Goal: Task Accomplishment & Management: Complete application form

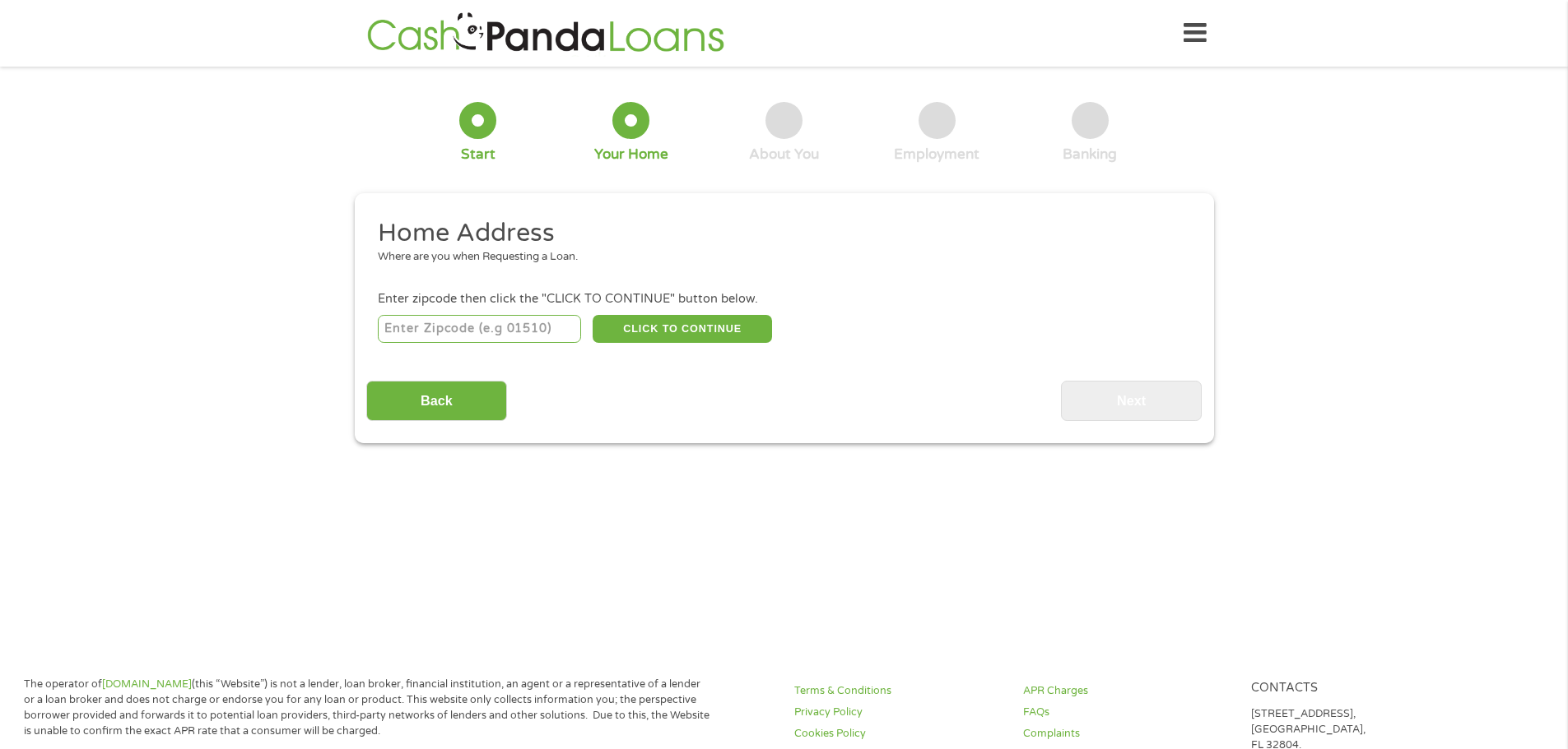
click at [433, 328] on input "number" at bounding box center [479, 329] width 203 height 28
type input "01854"
click at [654, 328] on button "CLICK TO CONTINUE" at bounding box center [683, 329] width 179 height 28
type input "01854"
type input "[PERSON_NAME]"
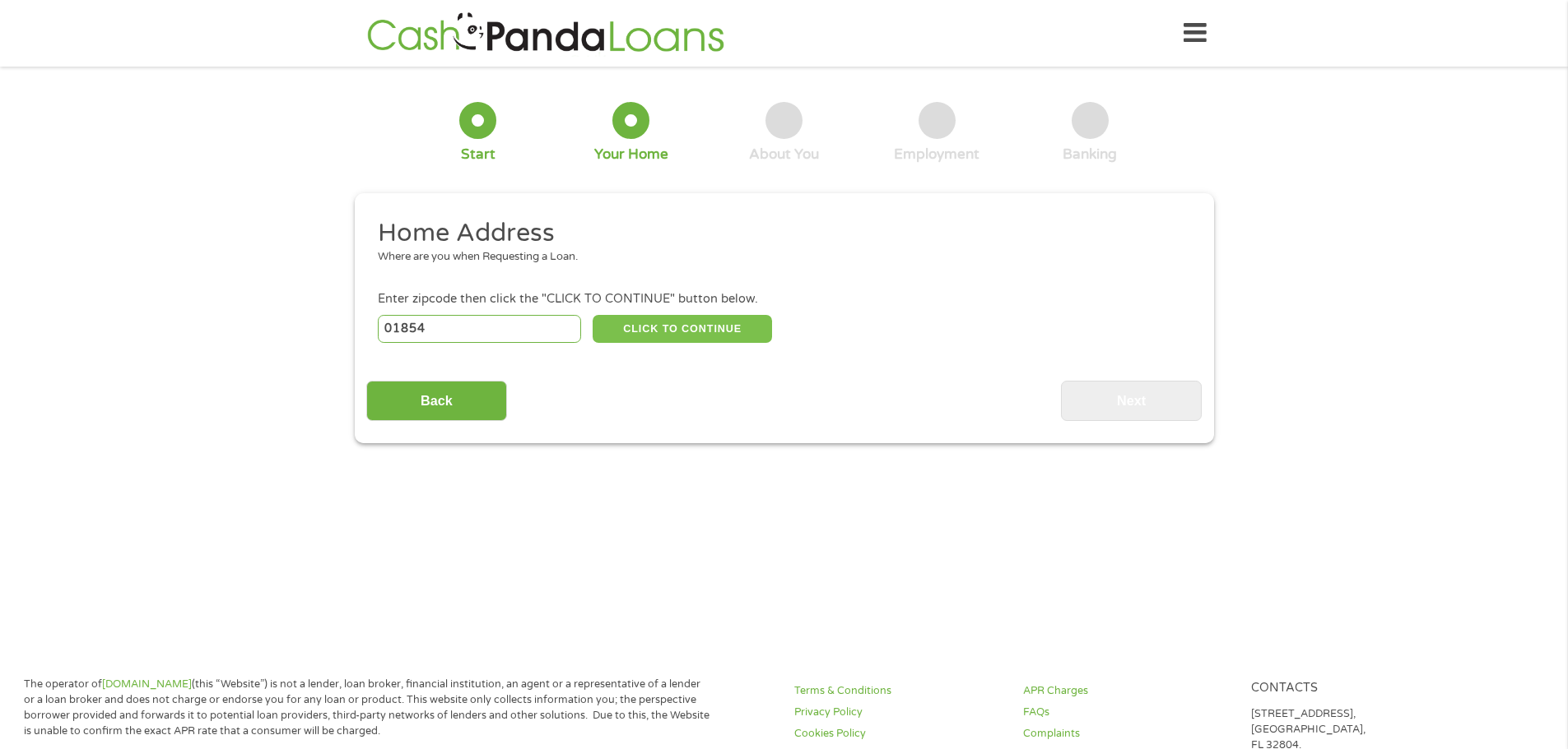
select select "[US_STATE]"
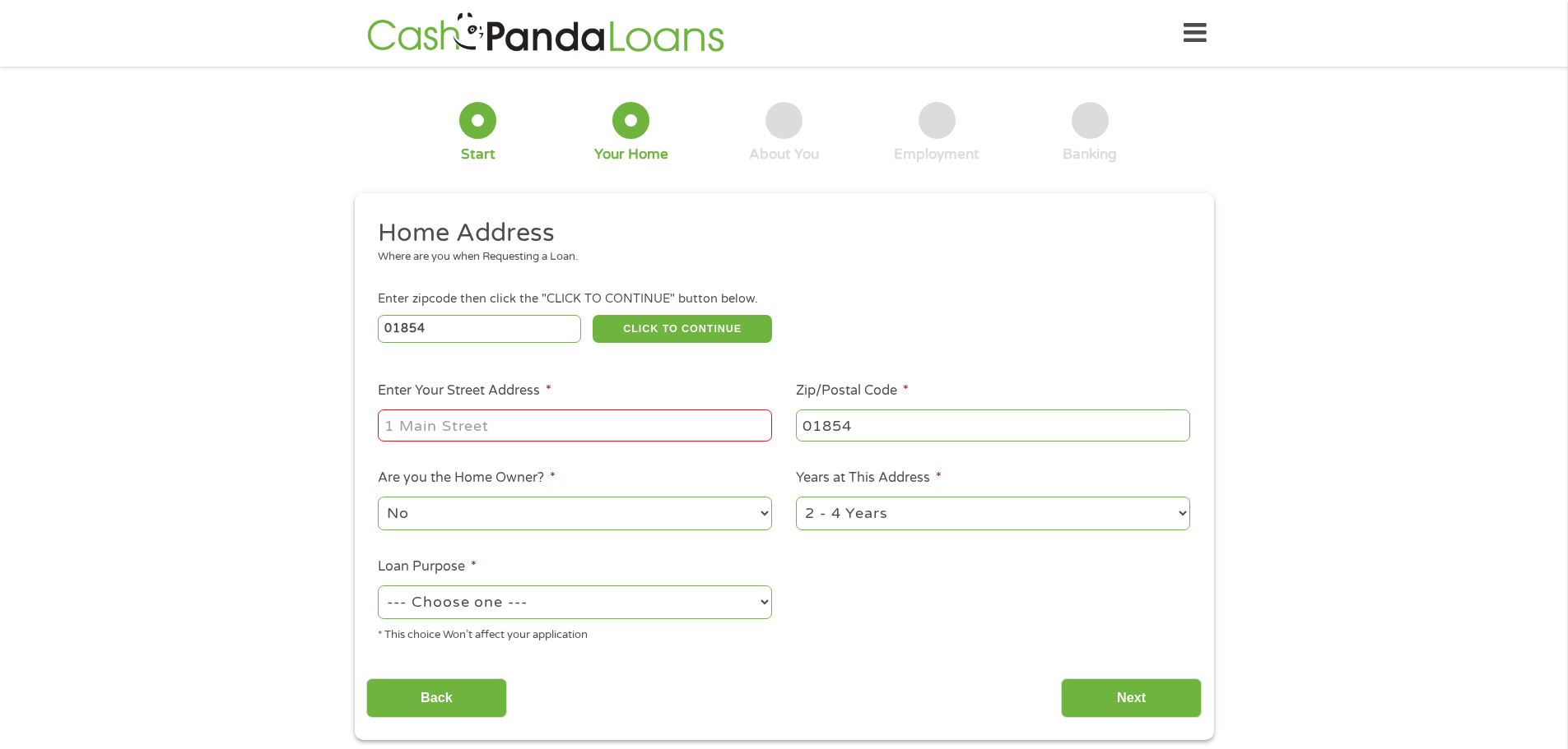
click at [466, 417] on input "Enter Your Street Address *" at bounding box center [574, 426] width 394 height 32
type input "[STREET_ADDRESS]"
drag, startPoint x: 758, startPoint y: 514, endPoint x: 712, endPoint y: 529, distance: 48.4
click at [723, 527] on select "No Yes" at bounding box center [574, 514] width 394 height 33
click at [378, 497] on select "No Yes" at bounding box center [574, 514] width 394 height 33
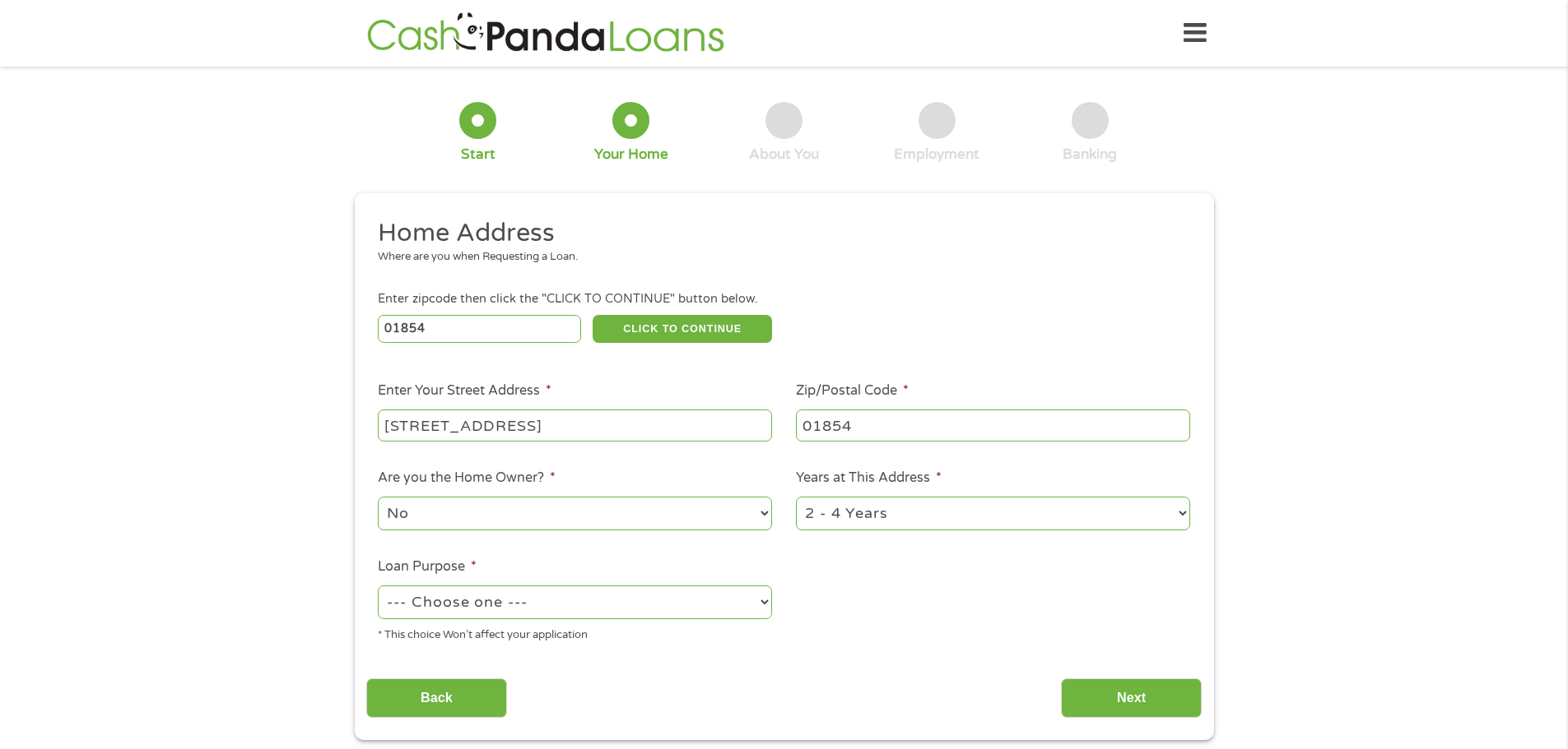
drag, startPoint x: 1175, startPoint y: 521, endPoint x: 1133, endPoint y: 533, distance: 43.7
click at [1133, 533] on div "1 Year or less 1 - 2 Years 2 - 4 Years Over 4 Years" at bounding box center [993, 514] width 394 height 40
select select "60months"
click at [796, 497] on select "1 Year or less 1 - 2 Years 2 - 4 Years Over 4 Years" at bounding box center [993, 514] width 394 height 33
click at [766, 601] on select "--- Choose one --- Pay Bills Debt Consolidation Home Improvement Major Purchase…" at bounding box center [574, 602] width 394 height 33
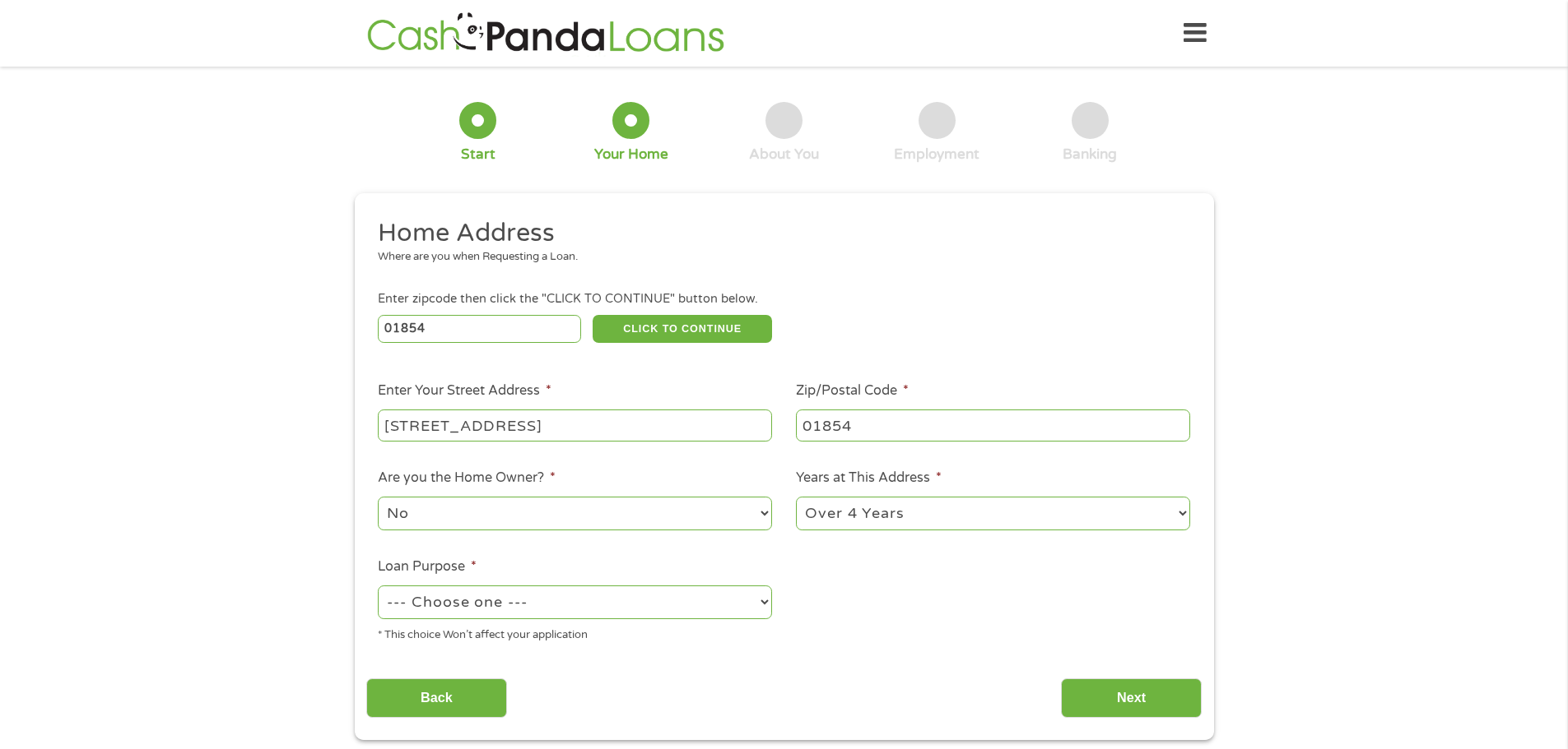
select select "other"
click at [378, 586] on select "--- Choose one --- Pay Bills Debt Consolidation Home Improvement Major Purchase…" at bounding box center [574, 602] width 394 height 33
click at [1070, 704] on input "Next" at bounding box center [1131, 699] width 141 height 40
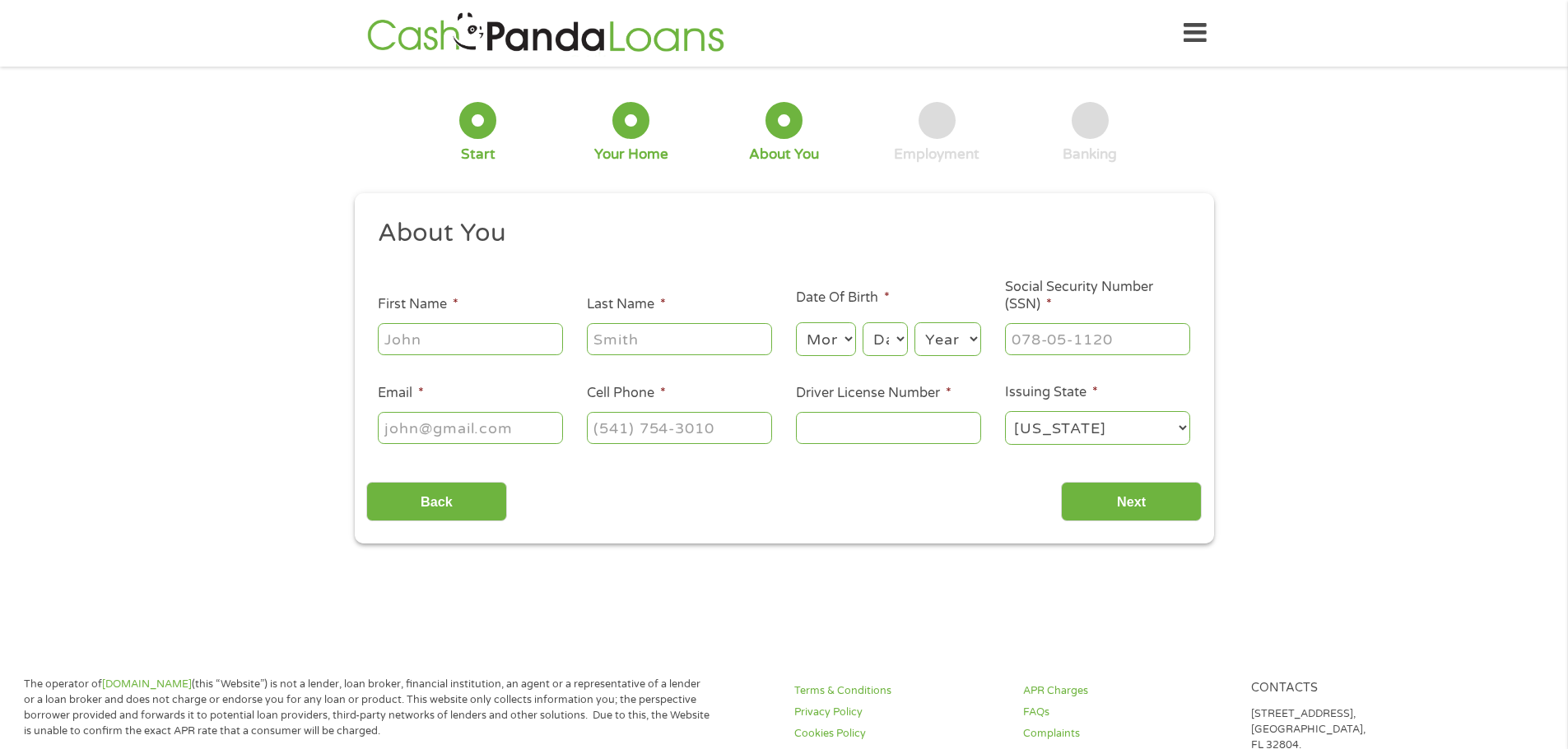
click at [475, 336] on input "First Name *" at bounding box center [470, 339] width 185 height 32
type input "jULI"
click at [594, 334] on input "Last Name *" at bounding box center [679, 339] width 185 height 32
type input "[PERSON_NAME]"
drag, startPoint x: 844, startPoint y: 345, endPoint x: 834, endPoint y: 355, distance: 14.1
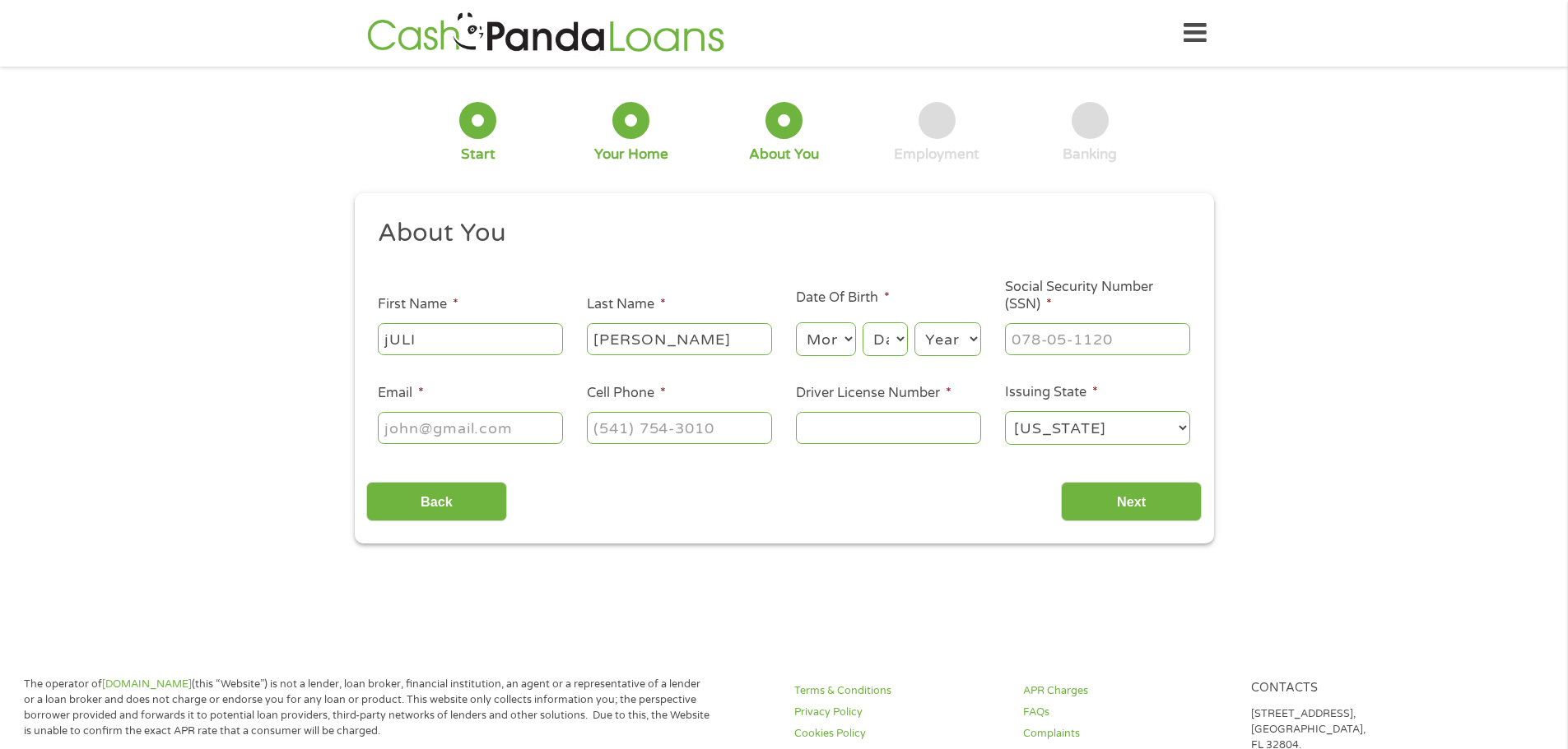
click at [840, 348] on select "Month 1 2 3 4 5 6 7 8 9 10 11 12" at bounding box center [826, 339] width 60 height 33
select select "3"
click at [796, 322] on select "Month 1 2 3 4 5 6 7 8 9 10 11 12" at bounding box center [826, 339] width 60 height 33
click at [896, 345] on select "Day 1 2 3 4 5 6 7 8 9 10 11 12 13 14 15 16 17 18 19 20 21 22 23 24 25 26 27 28 …" at bounding box center [885, 339] width 45 height 33
select select "7"
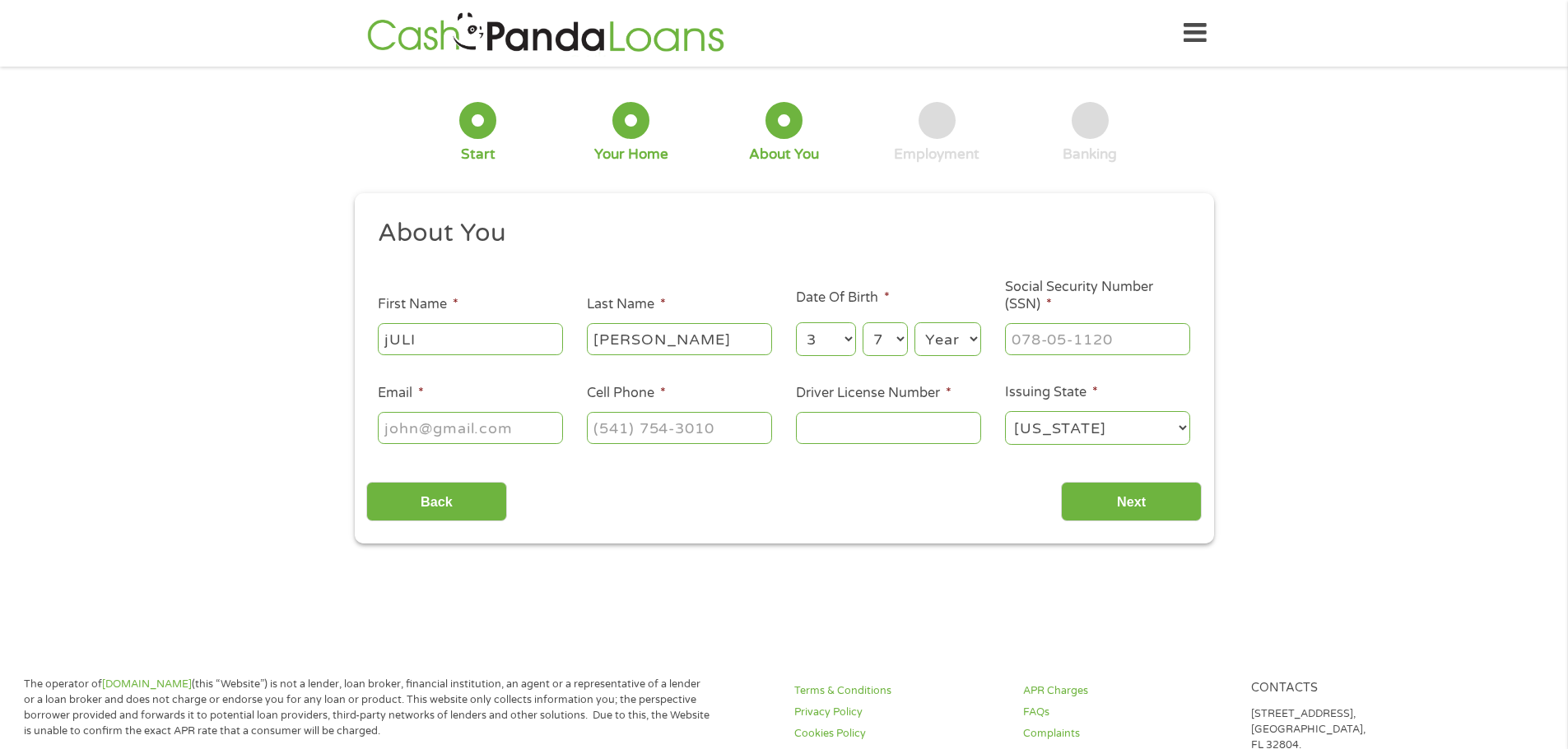
click at [863, 322] on select "Day 1 2 3 4 5 6 7 8 9 10 11 12 13 14 15 16 17 18 19 20 21 22 23 24 25 26 27 28 …" at bounding box center [885, 339] width 45 height 33
click at [971, 347] on select "Year [DATE] 2006 2005 2004 2003 2002 2001 2000 1999 1998 1997 1996 1995 1994 19…" at bounding box center [948, 339] width 67 height 33
select select "1953"
click at [914, 322] on select "Year [DATE] 2006 2005 2004 2003 2002 2001 2000 1999 1998 1997 1996 1995 1994 19…" at bounding box center [948, 339] width 67 height 33
click at [1008, 345] on input "___-__-____" at bounding box center [1097, 339] width 185 height 32
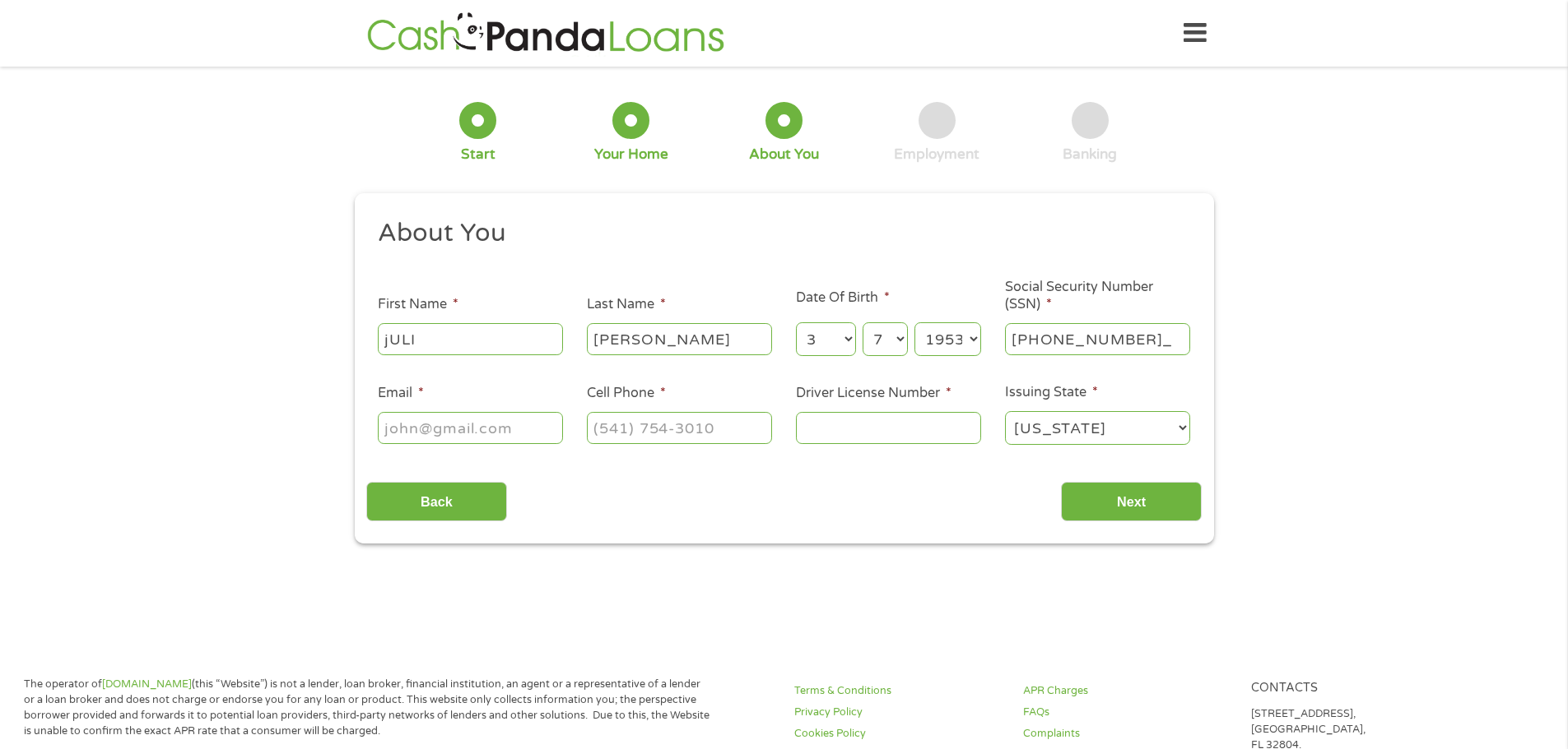
type input "033-42-2834"
click at [390, 434] on input "Email *" at bounding box center [470, 428] width 185 height 32
type input "J"
type input "[EMAIL_ADDRESS][DOMAIN_NAME]"
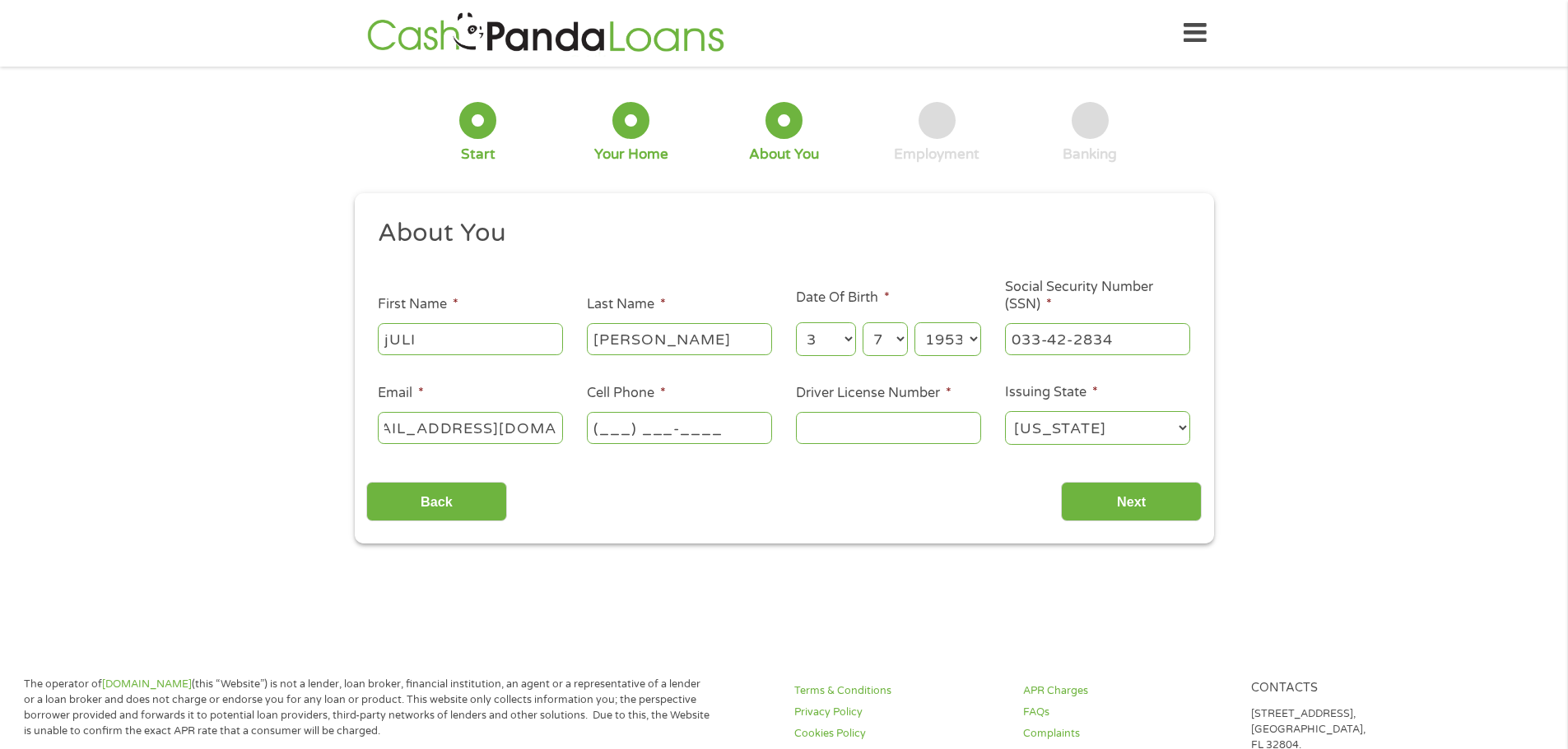
scroll to position [0, 0]
click at [598, 420] on input "(___) ___-____" at bounding box center [679, 428] width 185 height 32
type input "[PHONE_NUMBER]"
click at [843, 431] on input "Driver License Number *" at bounding box center [888, 428] width 185 height 32
type input "S9661018"
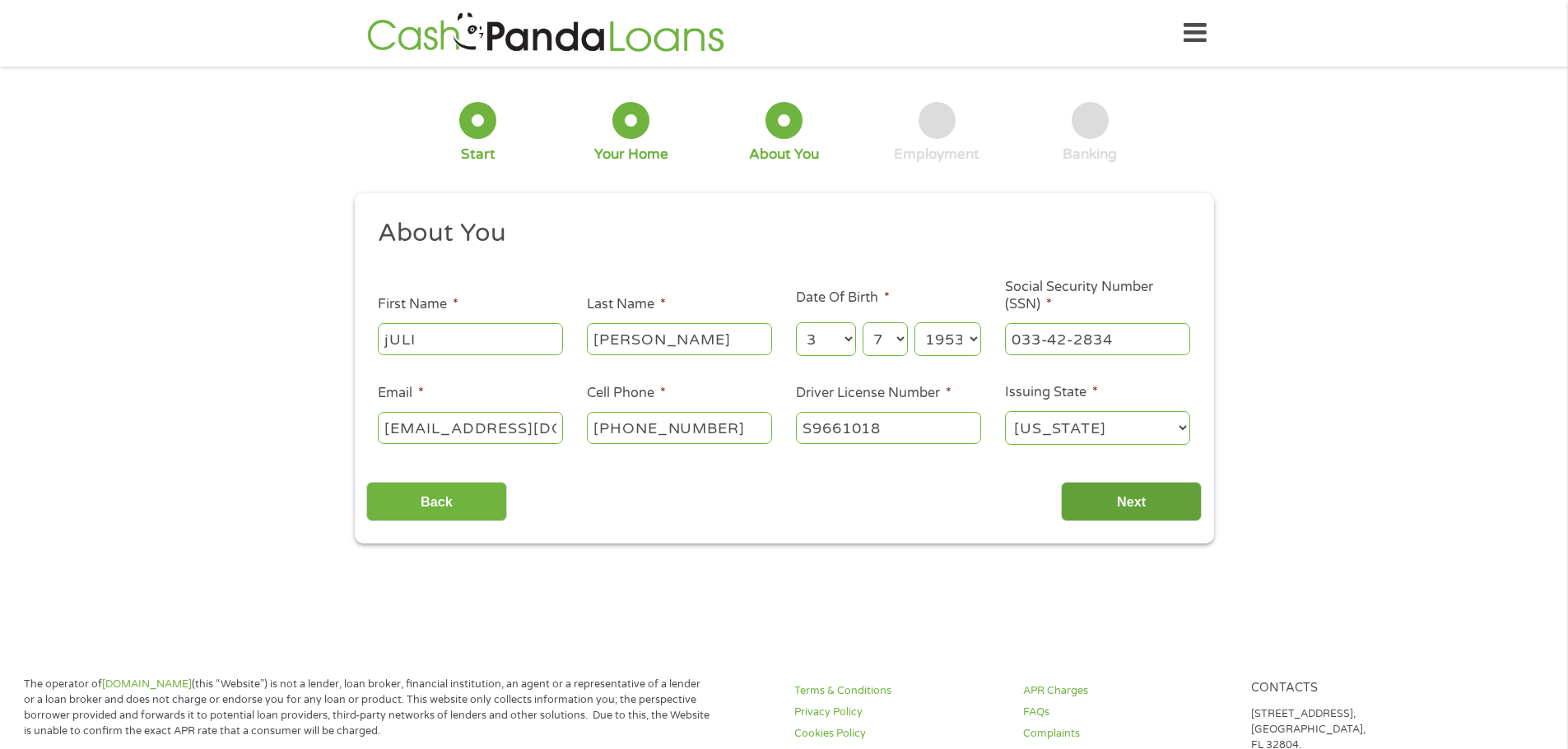
click at [1083, 487] on input "Next" at bounding box center [1131, 502] width 141 height 40
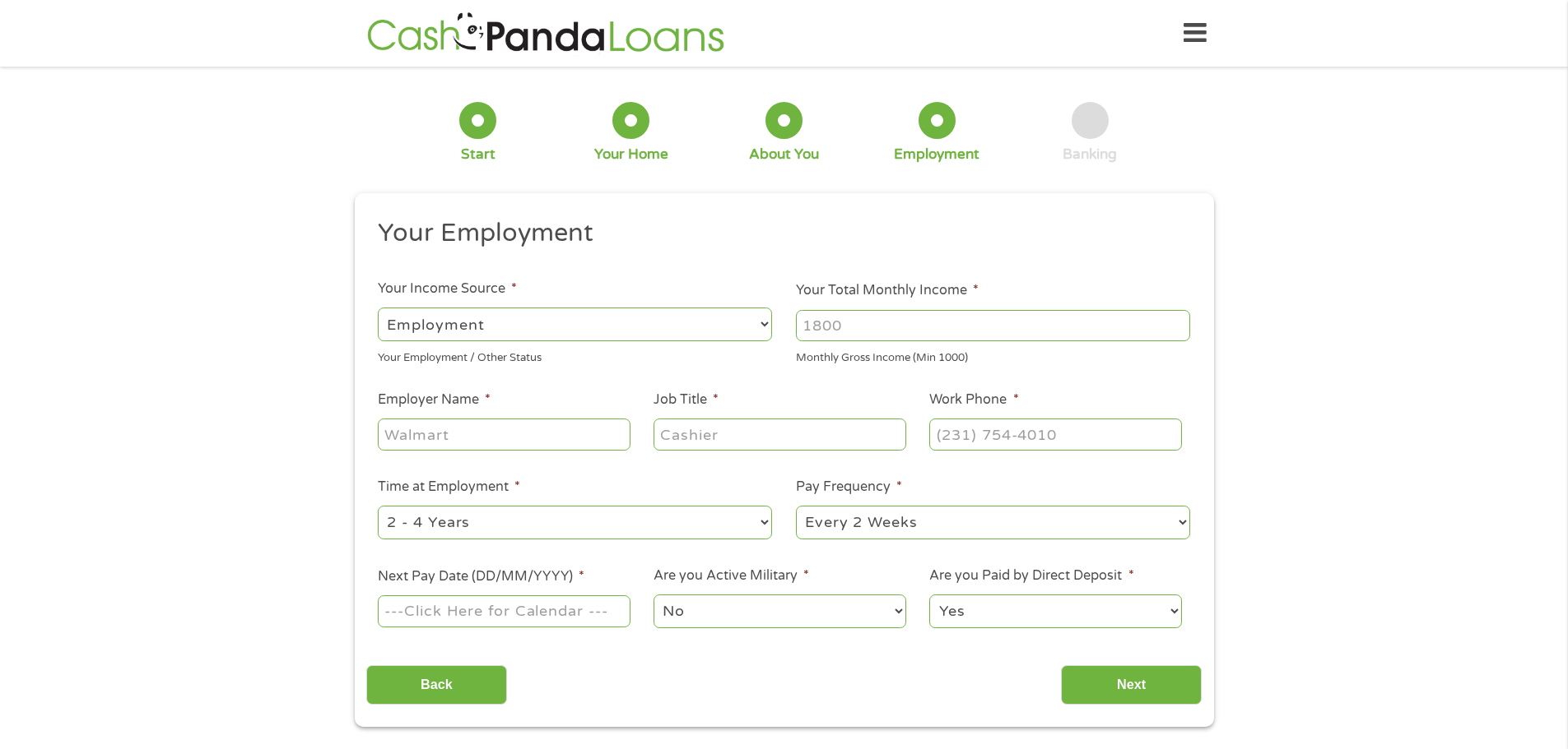
scroll to position [6, 6]
click at [1080, 495] on li "Pay Frequency * --- Choose one --- Every 2 Weeks Every Week Monthly Semi-Monthly" at bounding box center [994, 509] width 418 height 65
click at [761, 328] on select "--- Choose one --- Employment [DEMOGRAPHIC_DATA] Benefits" at bounding box center [574, 324] width 394 height 33
select select "benefits"
click at [378, 307] on select "--- Choose one --- Employment [DEMOGRAPHIC_DATA] Benefits" at bounding box center [574, 324] width 394 height 33
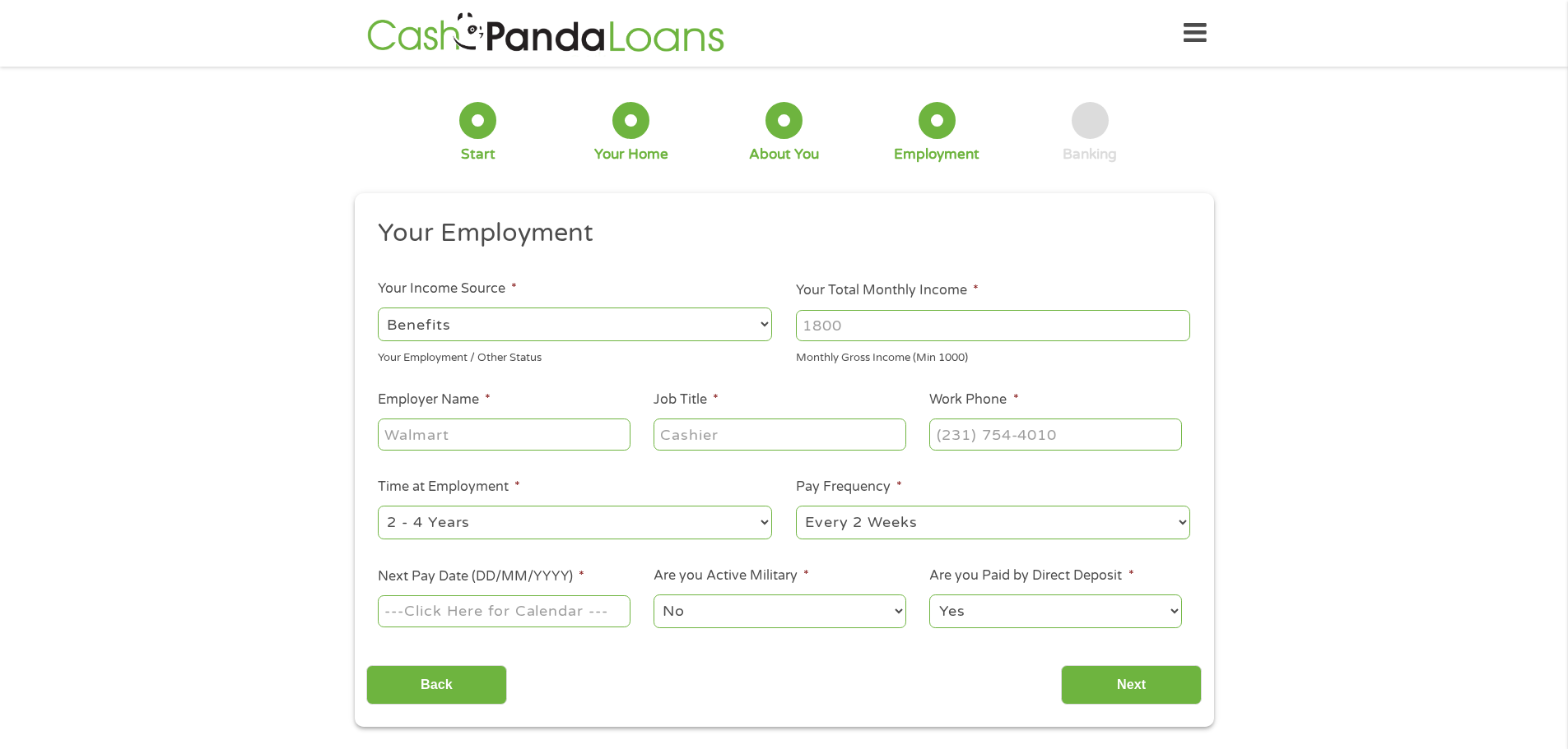
type input "Other"
type input "[PHONE_NUMBER]"
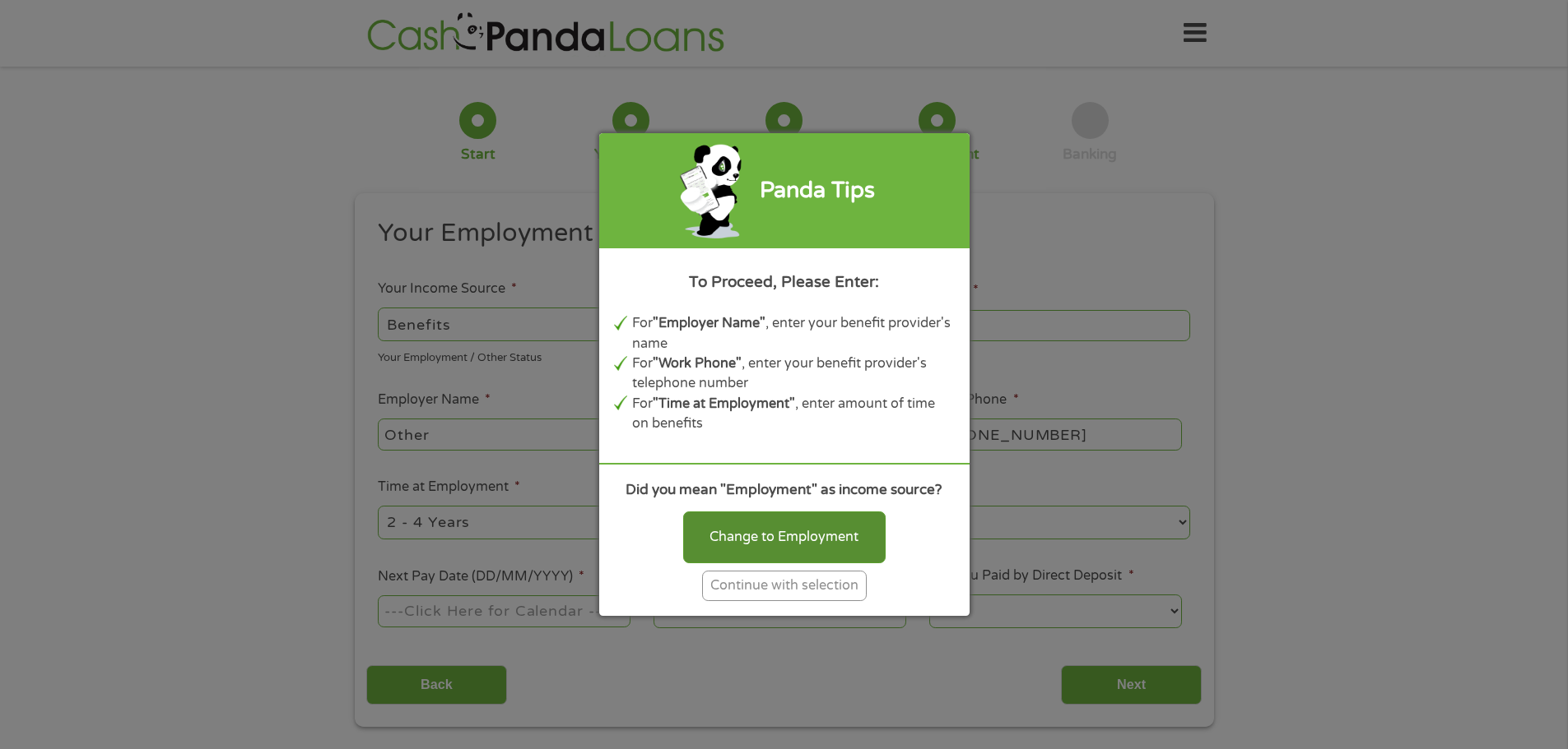
click at [702, 538] on div "Change to Employment" at bounding box center [784, 537] width 202 height 51
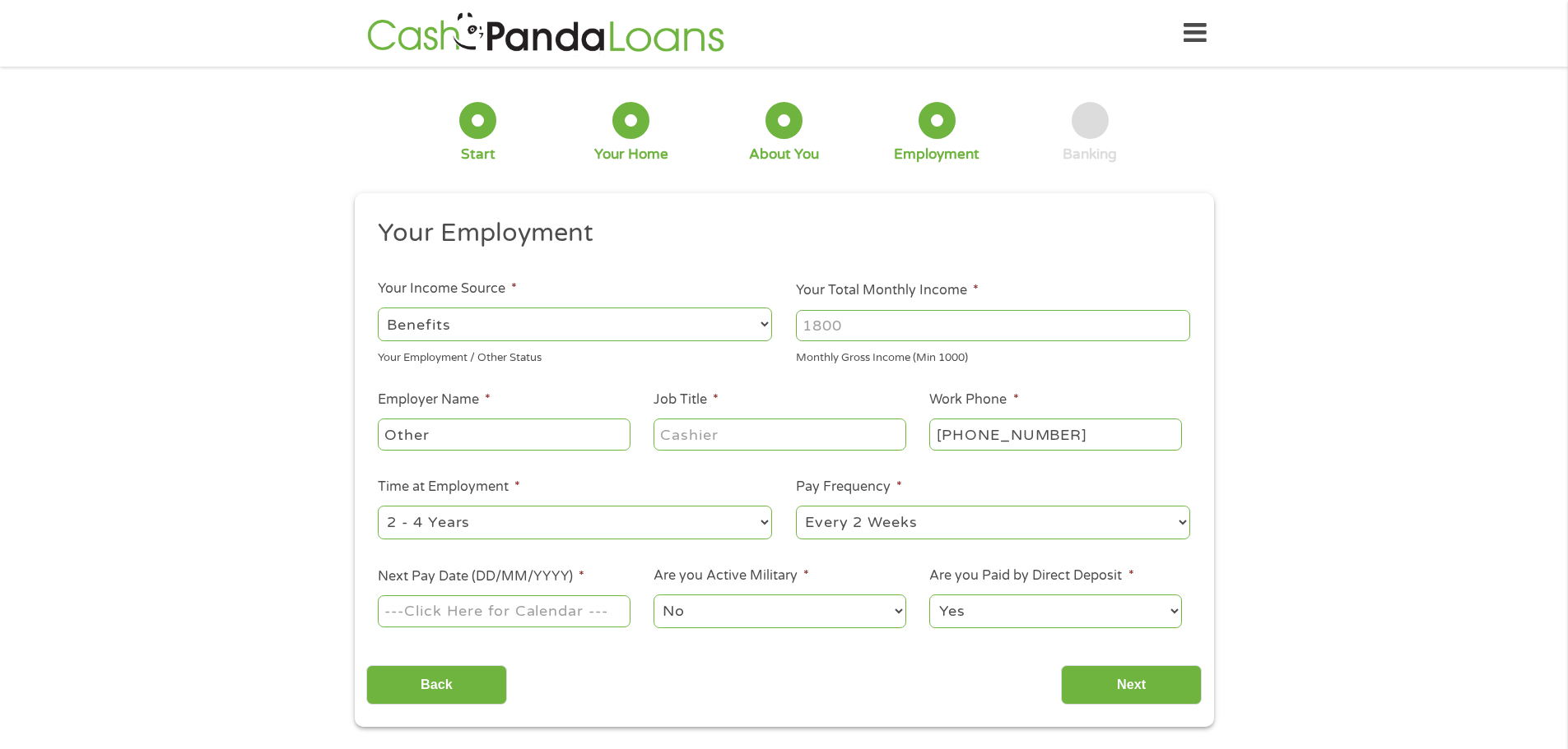
select select "fullTime"
click at [762, 331] on select "--- Choose one --- Employment [DEMOGRAPHIC_DATA] Benefits" at bounding box center [574, 324] width 394 height 33
click at [378, 307] on select "--- Choose one --- Employment [DEMOGRAPHIC_DATA] Benefits" at bounding box center [574, 324] width 394 height 33
click at [826, 318] on input "Your Total Monthly Income *" at bounding box center [993, 326] width 394 height 32
type input "1470"
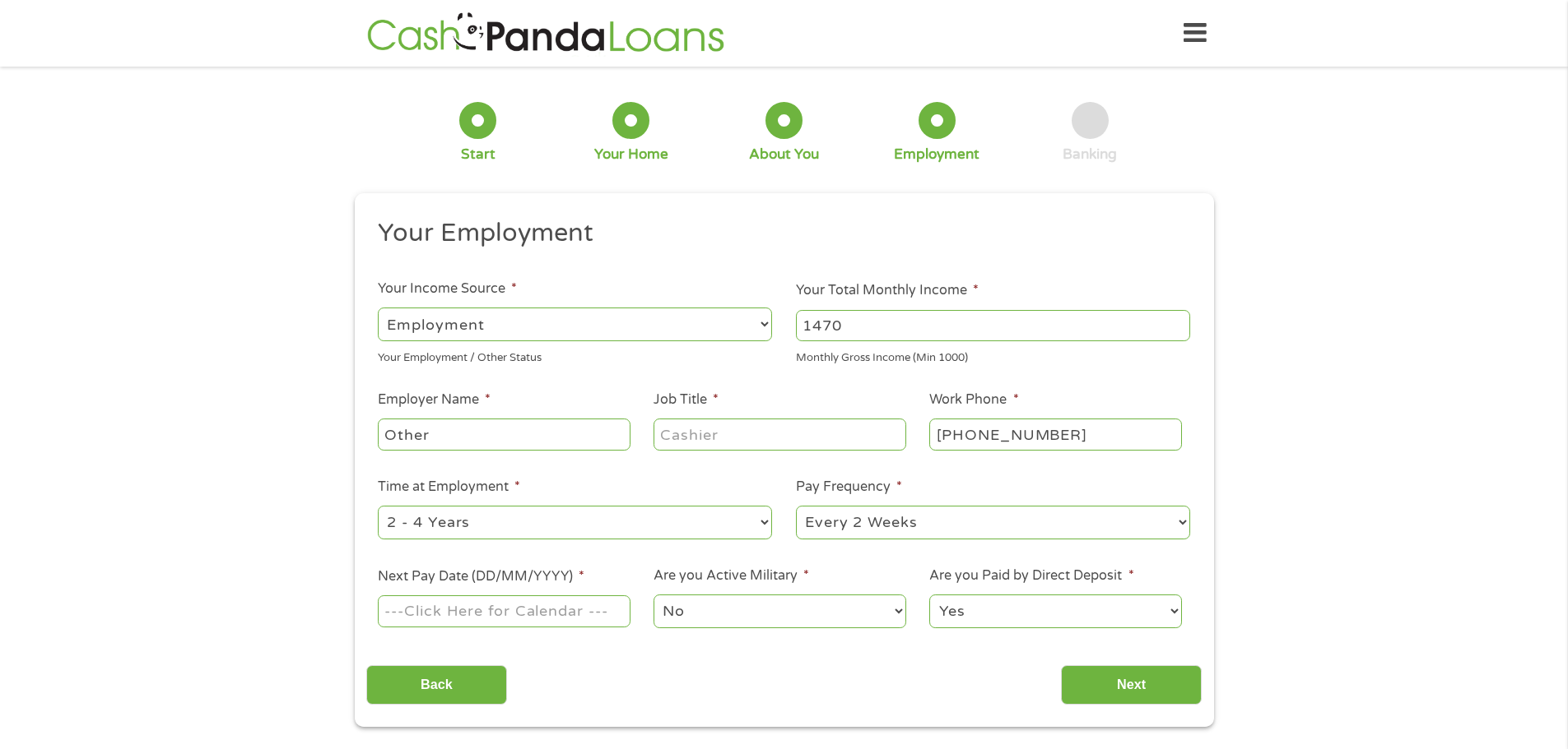
click at [567, 421] on input "Other" at bounding box center [503, 435] width 252 height 32
type input "O"
type input "Social Security"
click at [698, 431] on input "Job Title *" at bounding box center [779, 435] width 252 height 32
type input "None"
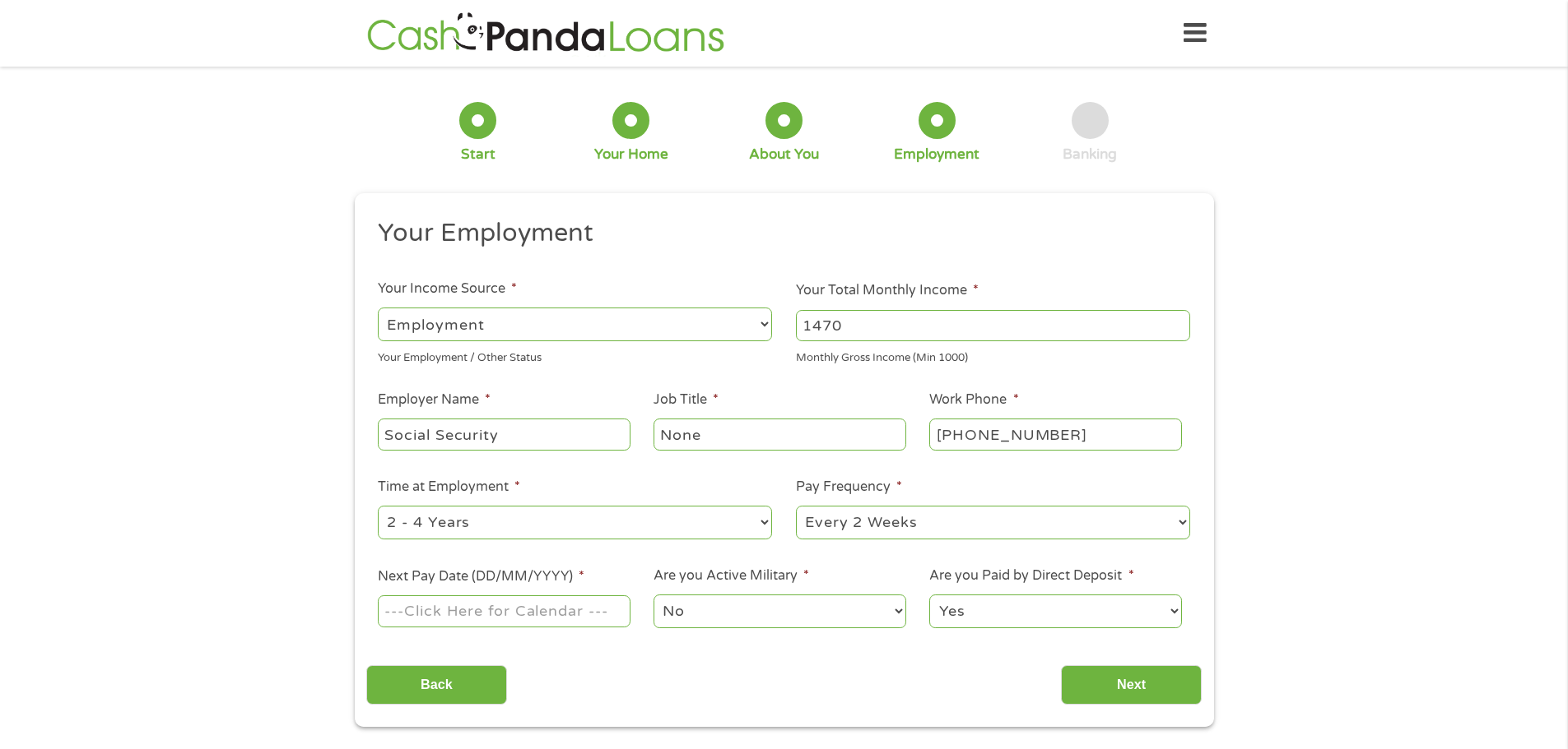
drag, startPoint x: 759, startPoint y: 528, endPoint x: 735, endPoint y: 538, distance: 26.0
click at [755, 529] on select "--- Choose one --- 1 Year or less 1 - 2 Years 2 - 4 Years Over 4 Years" at bounding box center [574, 522] width 394 height 33
select select "60months"
click at [378, 506] on select "--- Choose one --- 1 Year or less 1 - 2 Years 2 - 4 Years Over 4 Years" at bounding box center [574, 522] width 394 height 33
drag, startPoint x: 1188, startPoint y: 529, endPoint x: 1111, endPoint y: 539, distance: 77.6
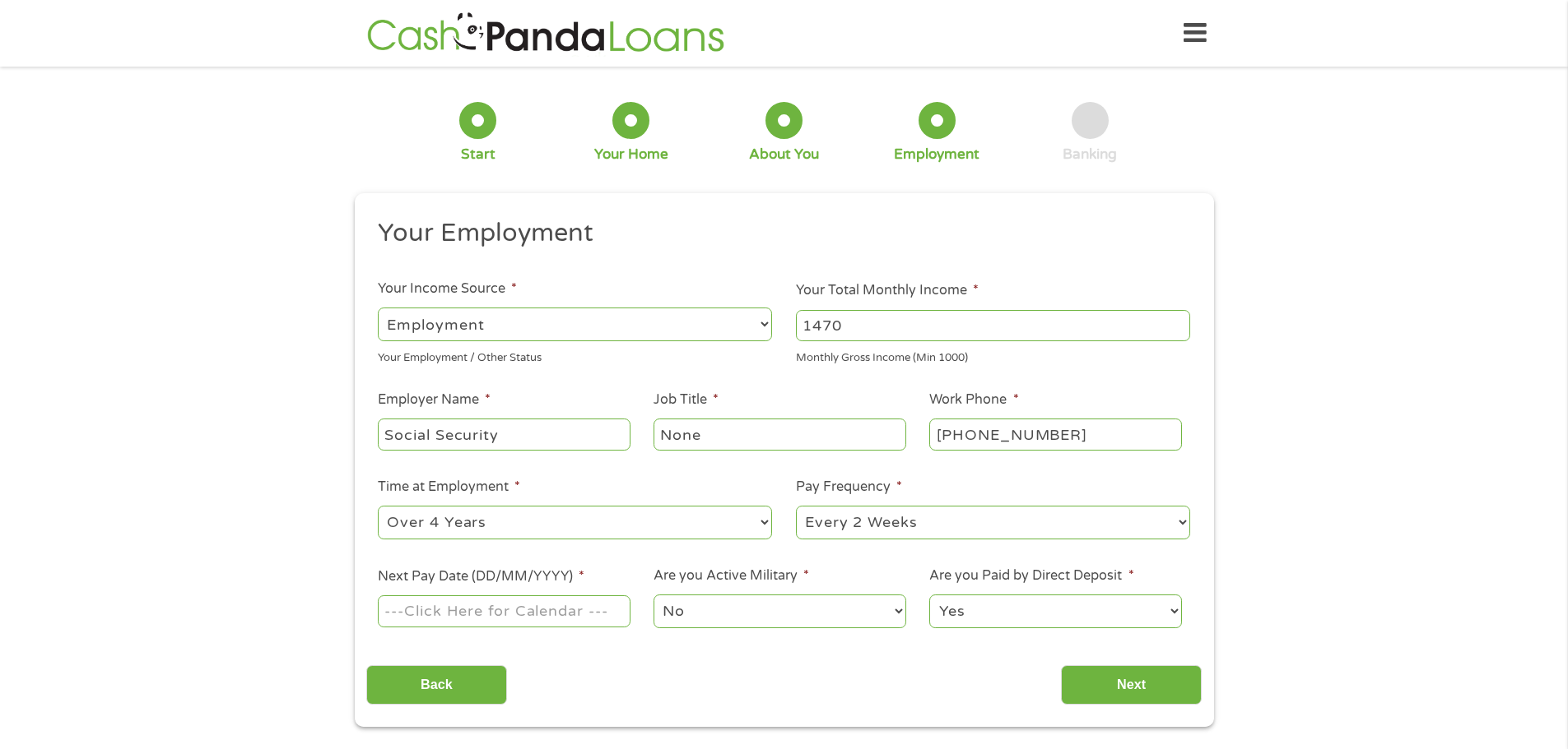
click at [1174, 531] on select "--- Choose one --- Every 2 Weeks Every Week Monthly Semi-Monthly" at bounding box center [993, 522] width 394 height 33
select select "monthly"
click at [796, 506] on select "--- Choose one --- Every 2 Weeks Every Week Monthly Semi-Monthly" at bounding box center [993, 522] width 394 height 33
click at [587, 608] on input "Next Pay Date (DD/MM/YYYY) *" at bounding box center [503, 611] width 252 height 32
type input "[DATE]"
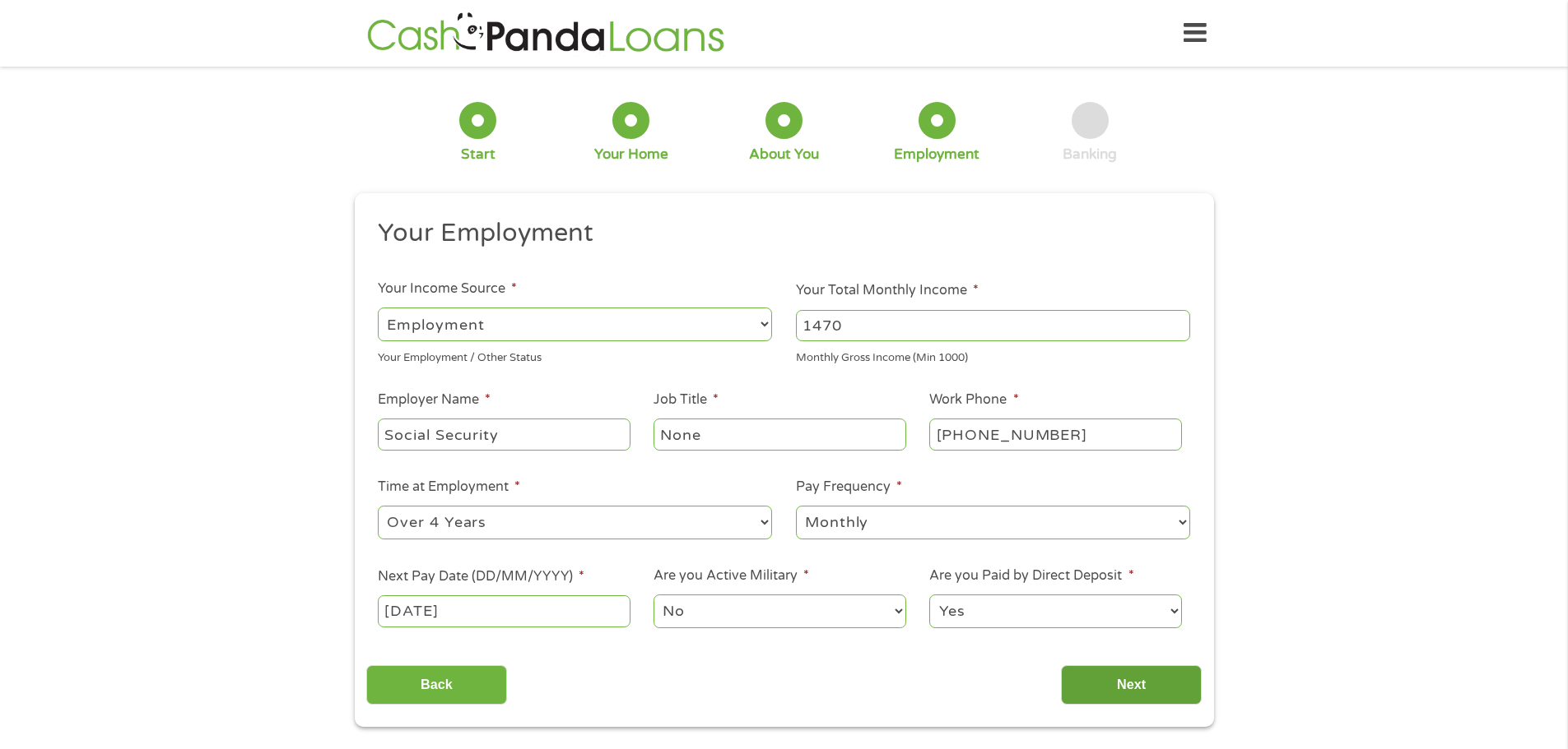
click at [1069, 690] on input "Next" at bounding box center [1131, 686] width 141 height 40
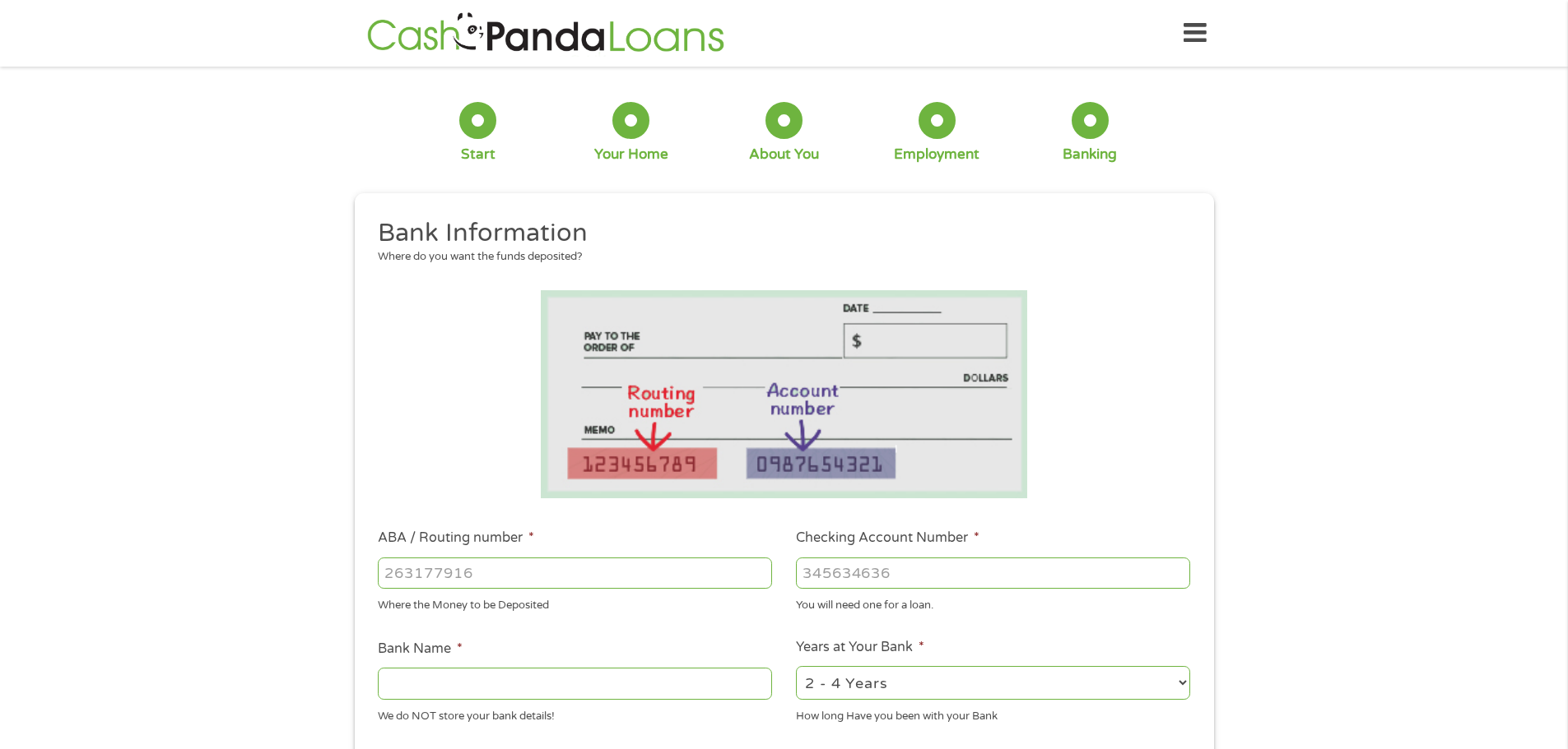
click at [677, 566] on input "ABA / Routing number *" at bounding box center [574, 573] width 394 height 32
type input "011302742"
type input "ENTERPRISE BANK TRUST CO"
type input "011302742"
click at [921, 575] on input "Checking Account Number *" at bounding box center [993, 573] width 394 height 32
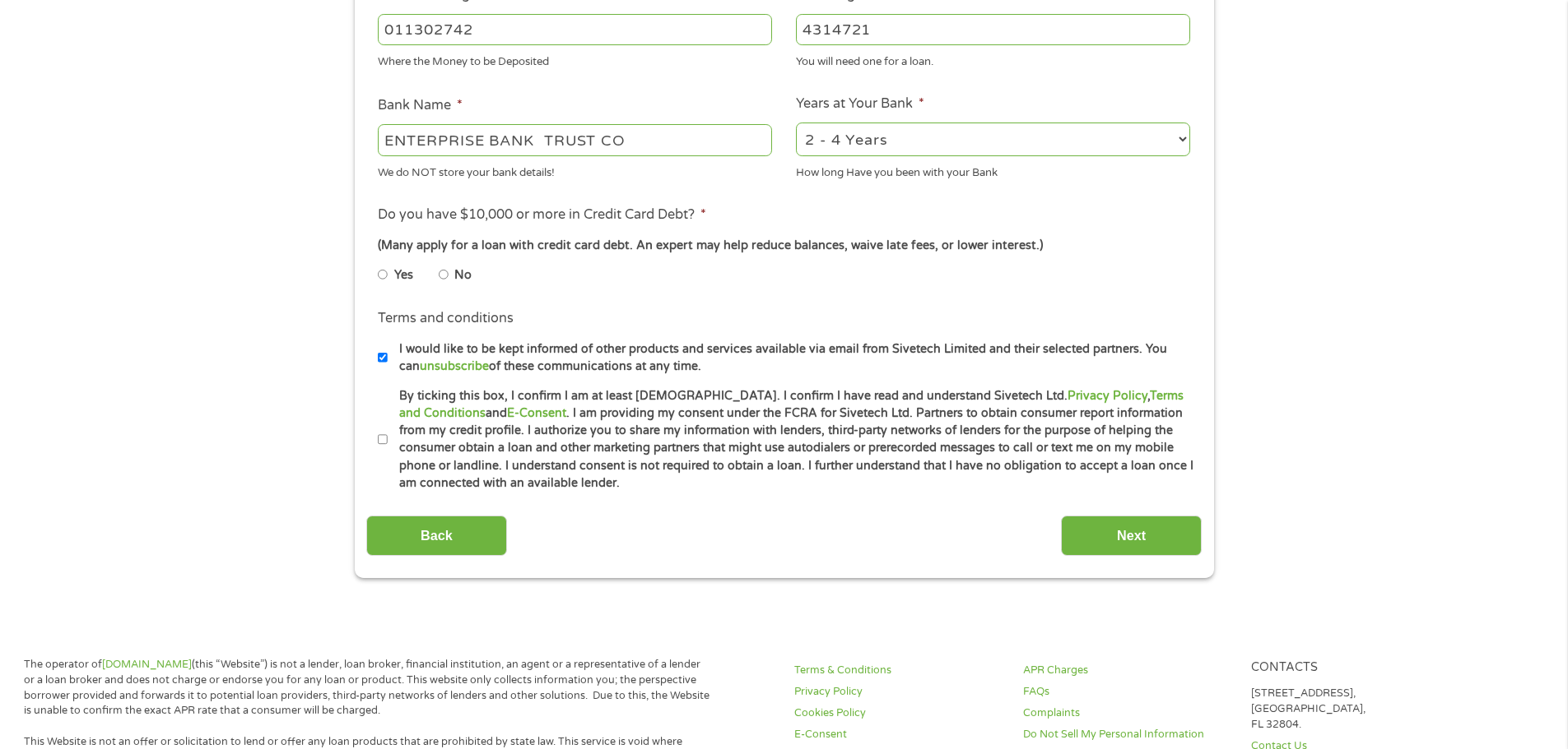
scroll to position [546, 0]
type input "4314721"
click at [442, 275] on input "No" at bounding box center [443, 272] width 10 height 26
radio input "true"
click at [385, 436] on input "By ticking this box, I confirm I am at least [DEMOGRAPHIC_DATA]. I confirm I ha…" at bounding box center [382, 437] width 10 height 26
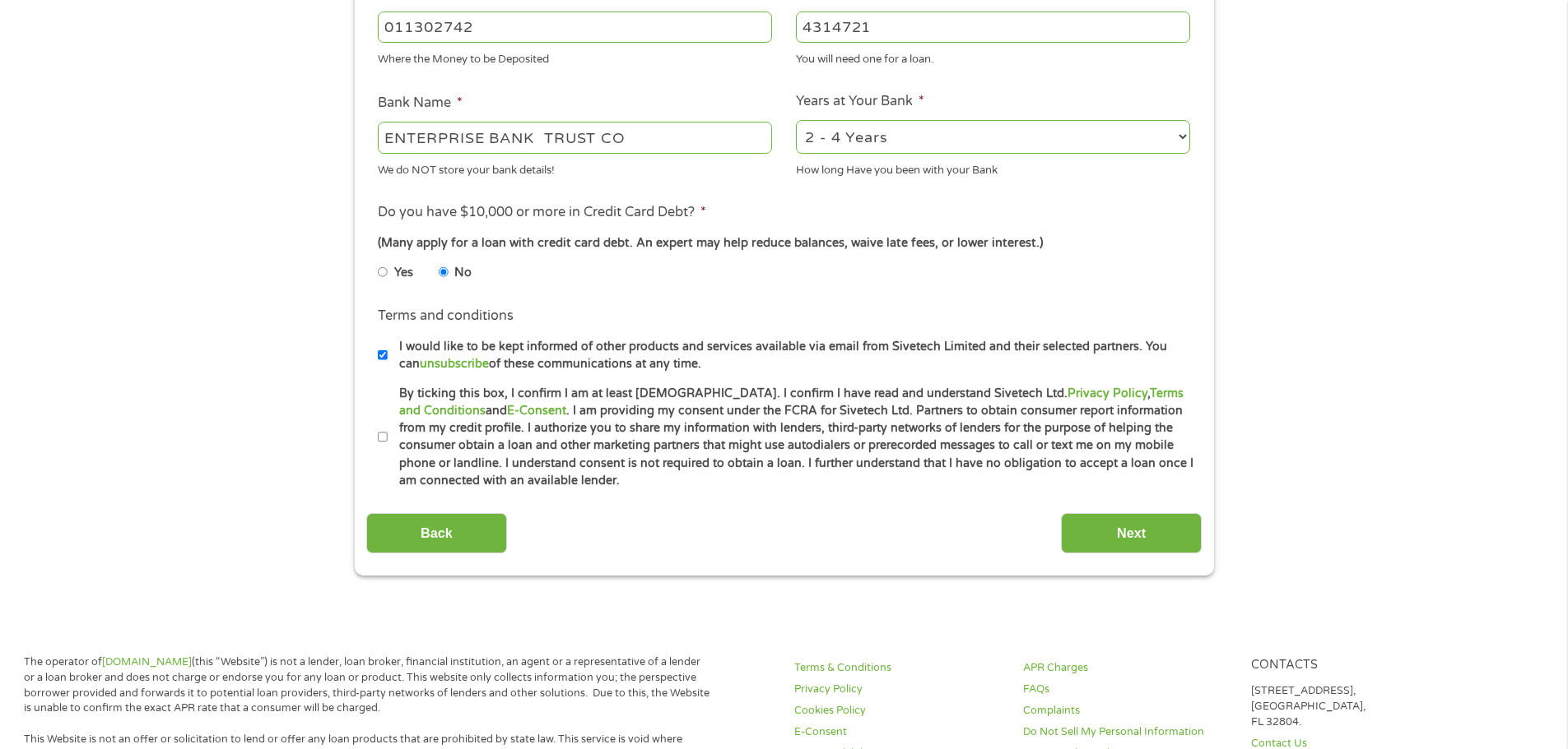
checkbox input "true"
click at [1074, 540] on input "Next" at bounding box center [1131, 534] width 141 height 40
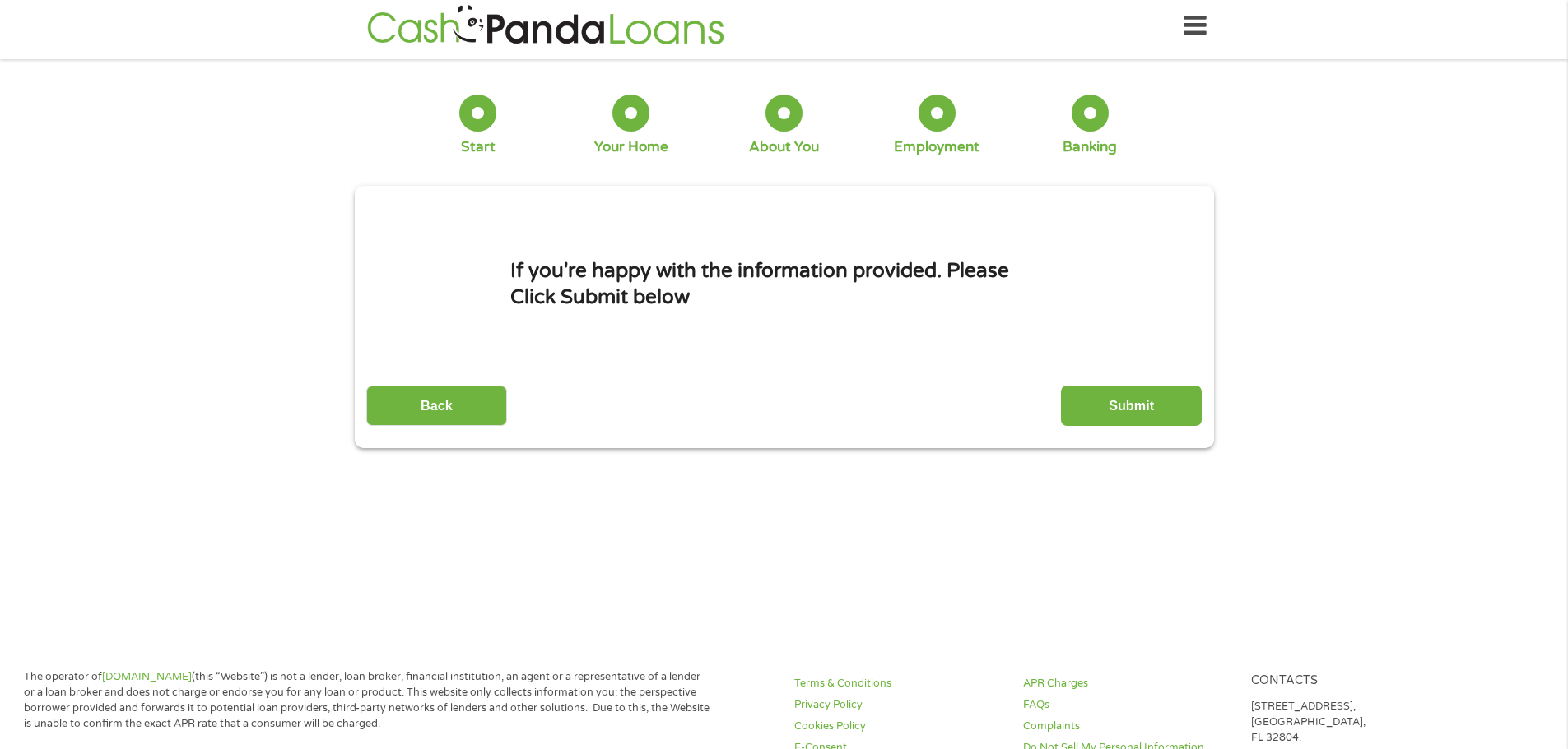
scroll to position [0, 0]
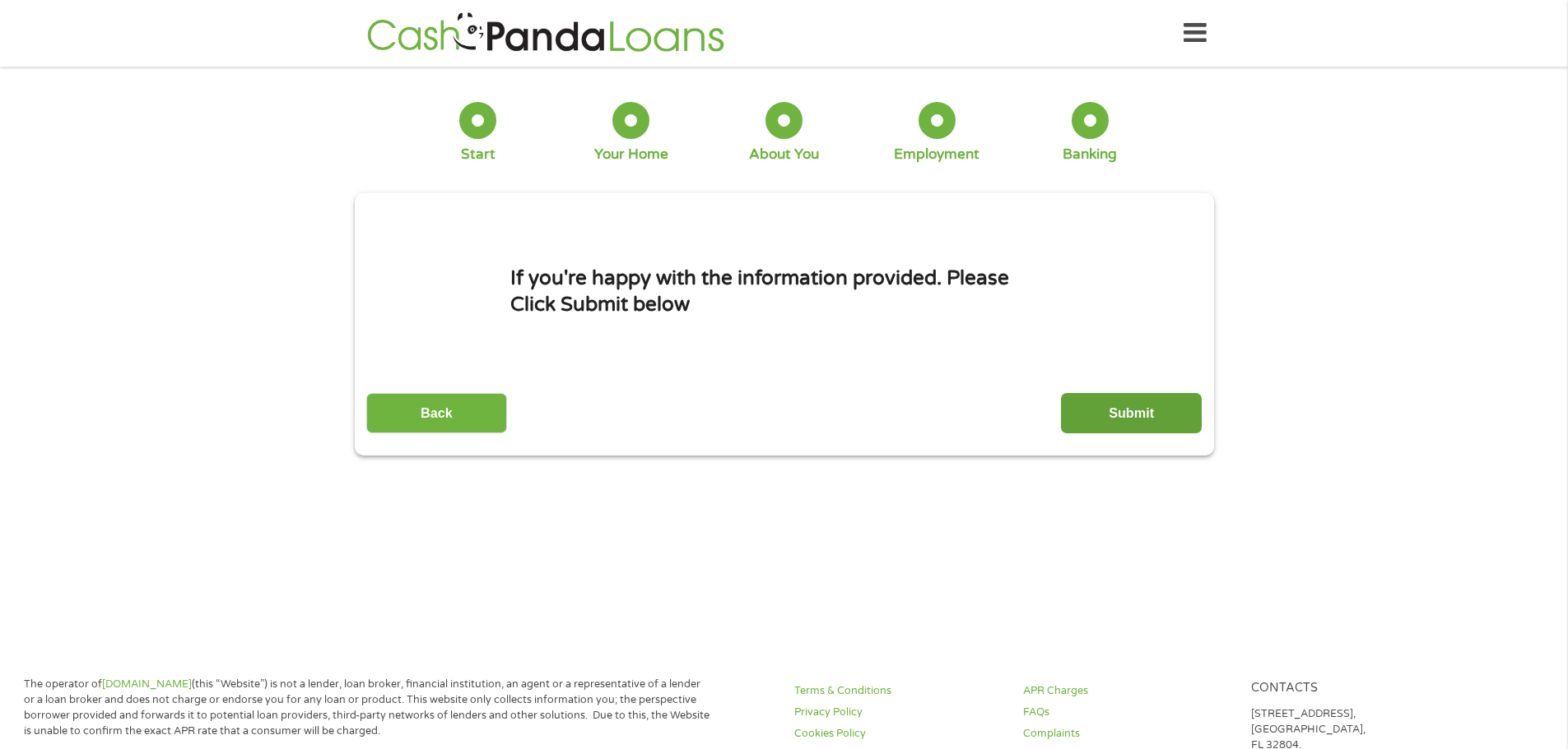
click at [1146, 418] on input "Submit" at bounding box center [1131, 414] width 141 height 40
